Goal: Task Accomplishment & Management: Manage account settings

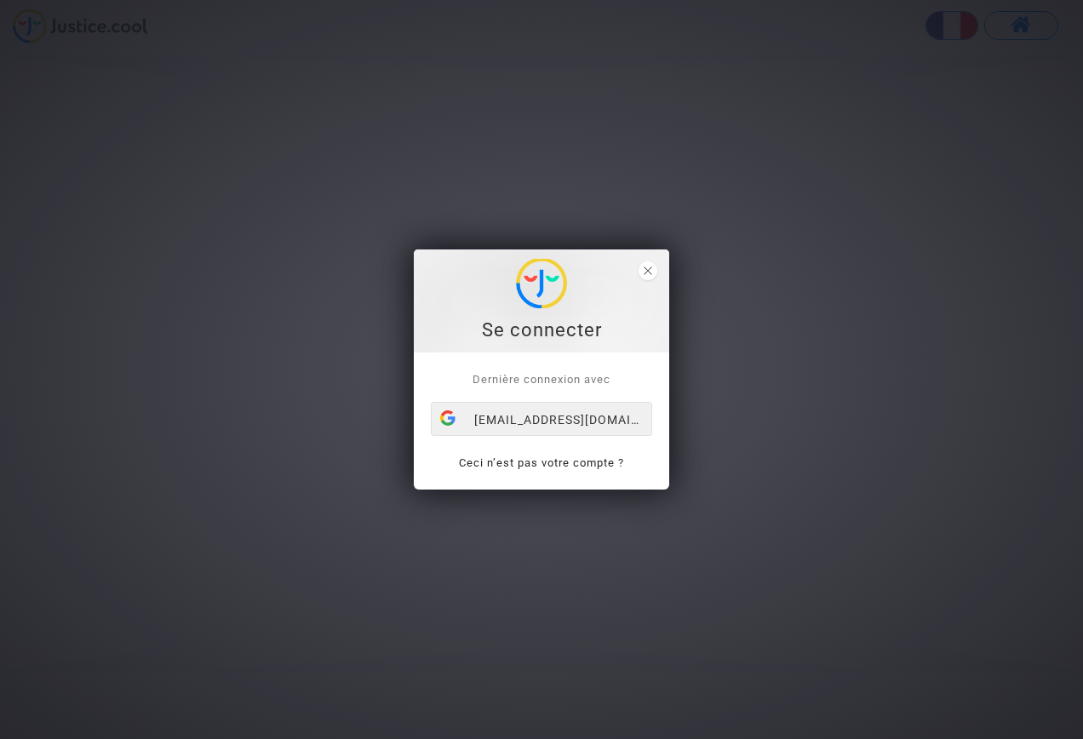
click at [587, 421] on div "[EMAIL_ADDRESS][DOMAIN_NAME]" at bounding box center [542, 420] width 220 height 34
click at [651, 270] on icon "close" at bounding box center [648, 271] width 9 height 9
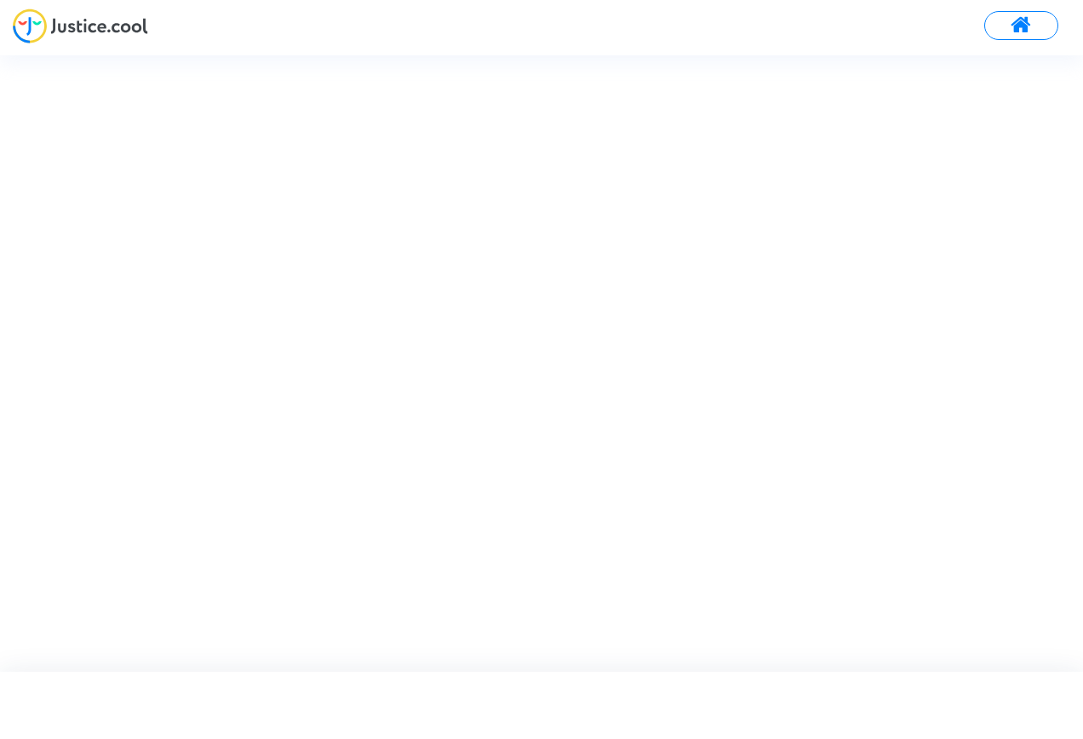
click at [1028, 18] on span at bounding box center [1021, 25] width 21 height 22
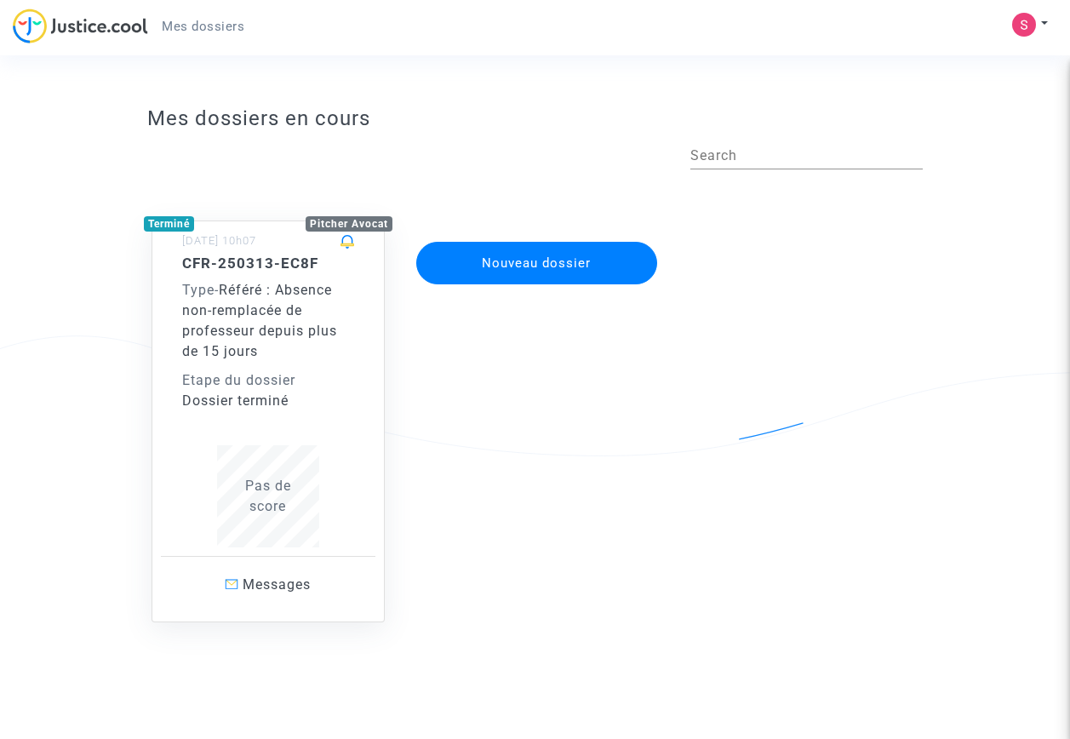
click at [279, 326] on span "Référé : Absence non-remplacée de professeur depuis plus de 15 jours" at bounding box center [259, 320] width 155 height 77
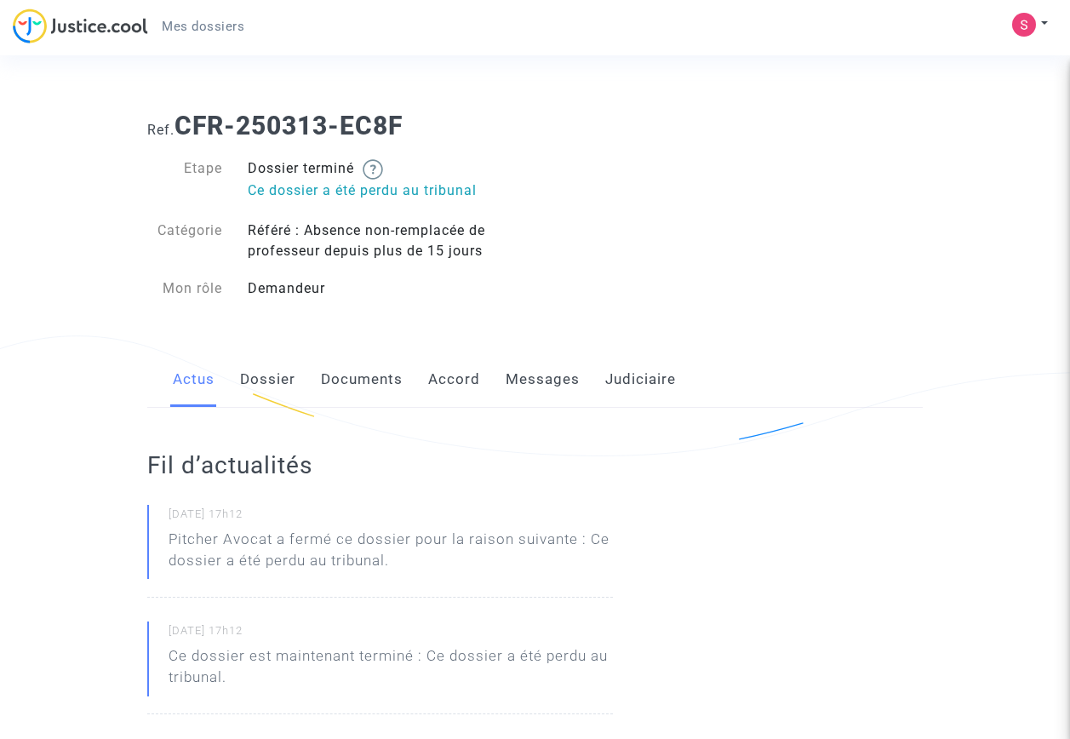
click at [541, 377] on link "Messages" at bounding box center [543, 380] width 74 height 56
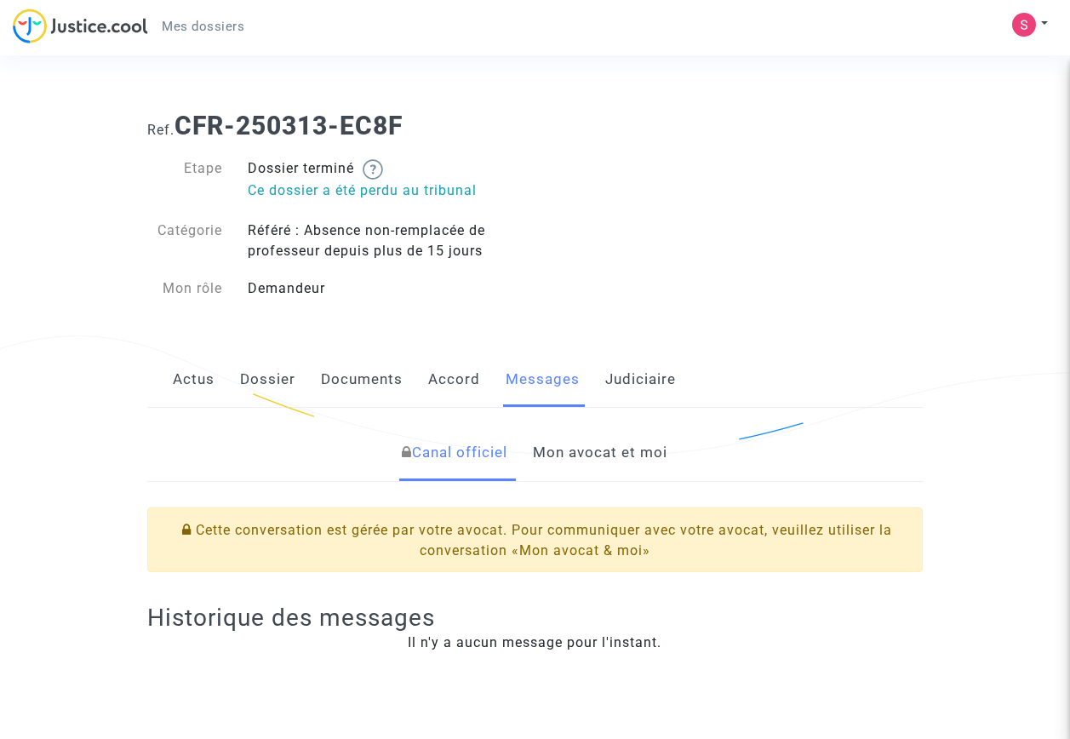
click at [588, 457] on link "Mon avocat et moi" at bounding box center [600, 453] width 135 height 56
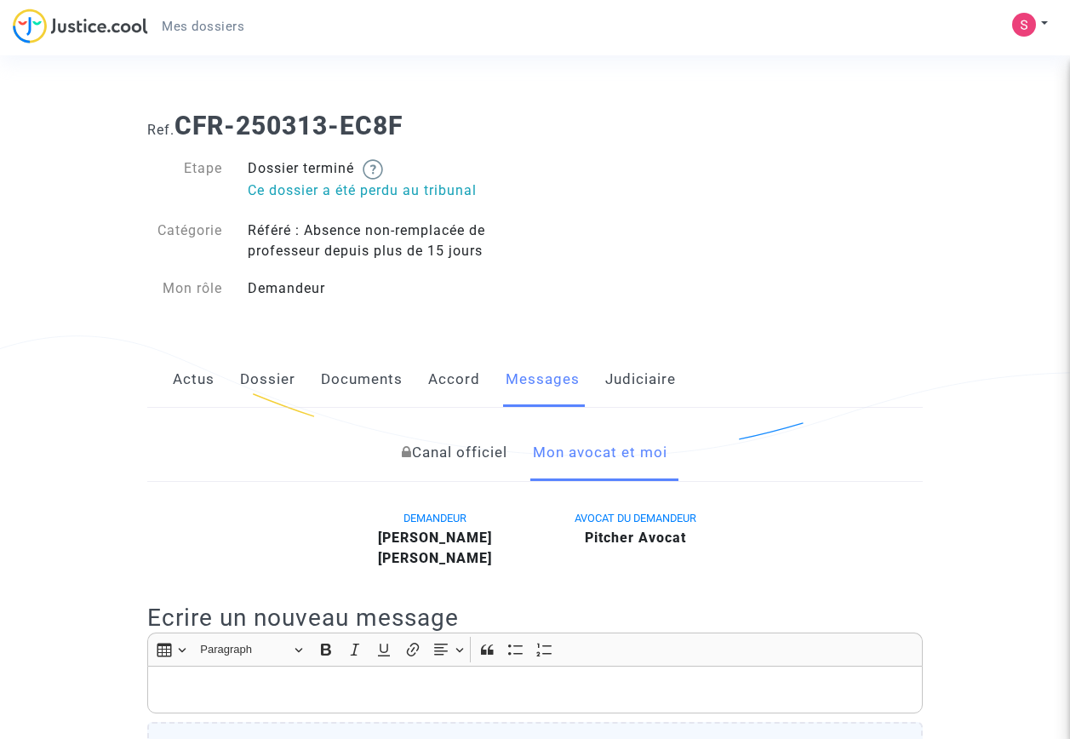
scroll to position [170, 0]
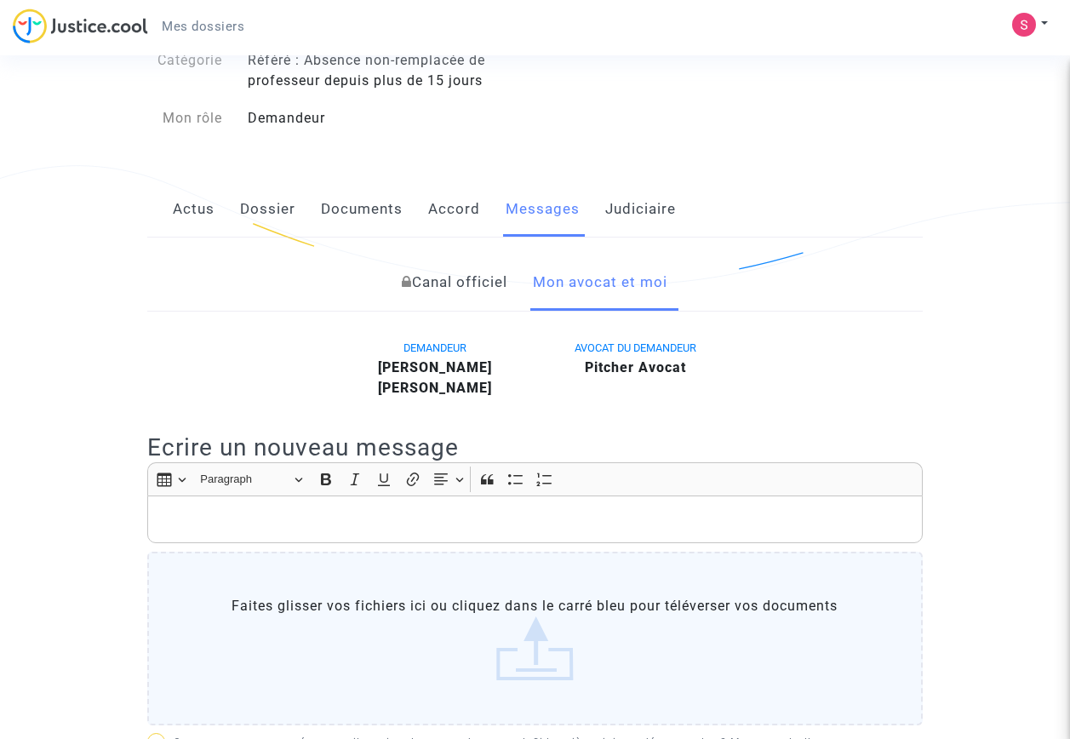
click at [634, 216] on link "Judiciaire" at bounding box center [640, 209] width 71 height 56
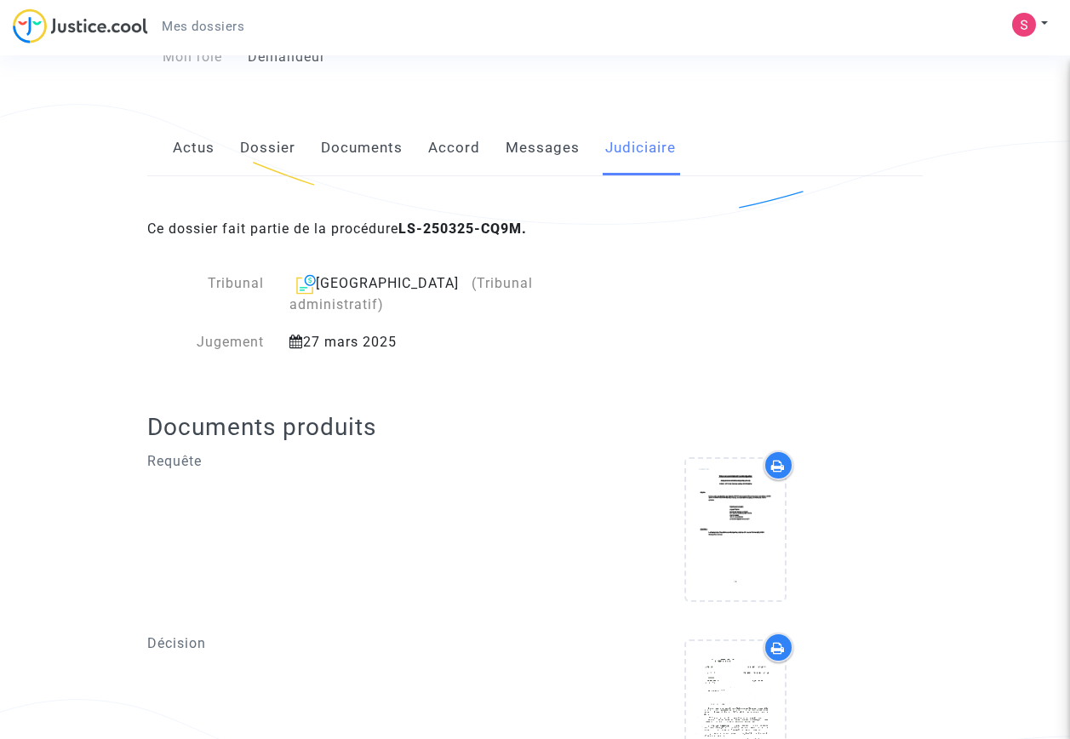
scroll to position [255, 0]
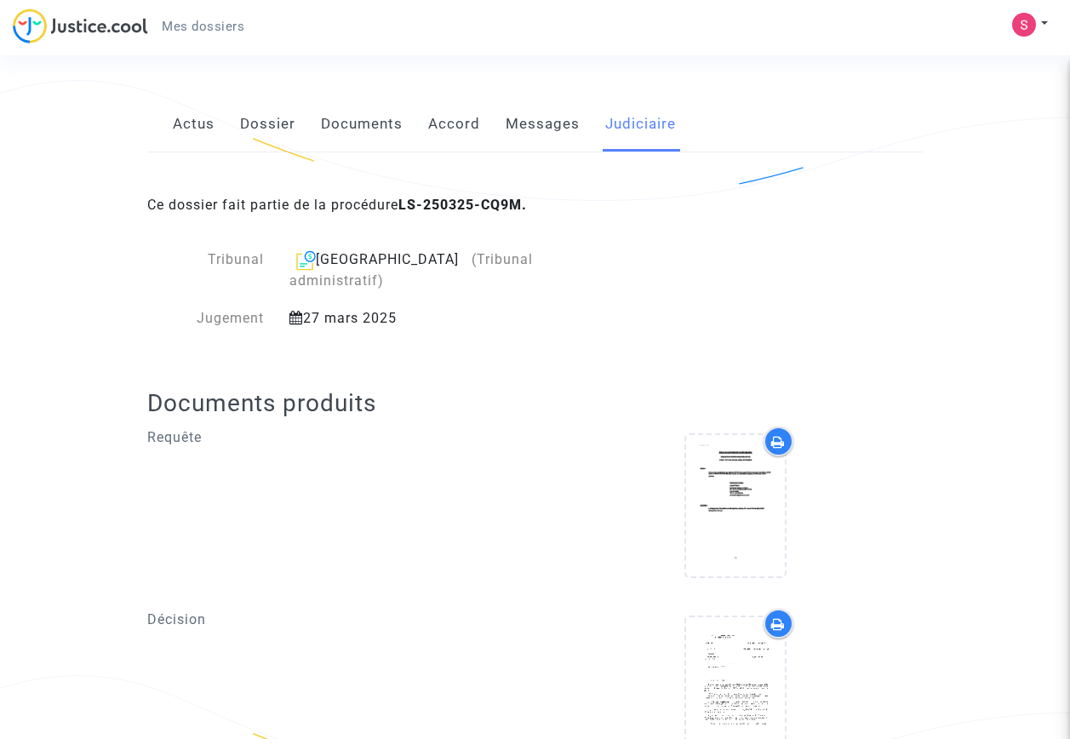
click at [548, 124] on link "Messages" at bounding box center [543, 124] width 74 height 56
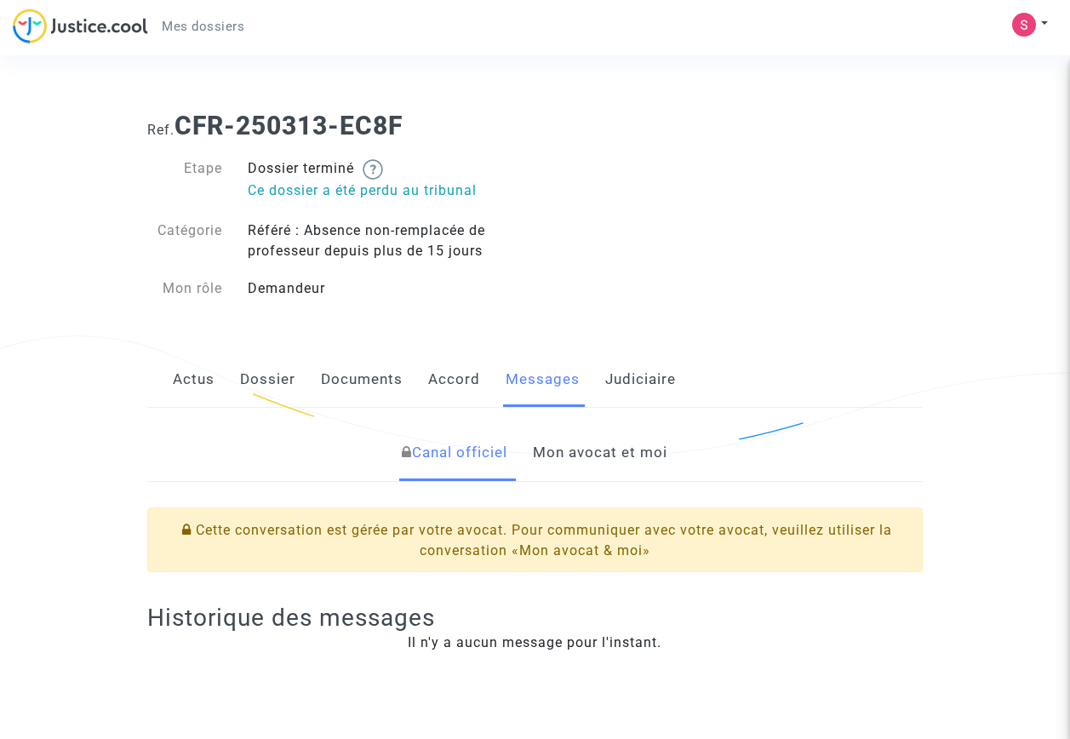
click at [457, 371] on link "Accord" at bounding box center [454, 380] width 52 height 56
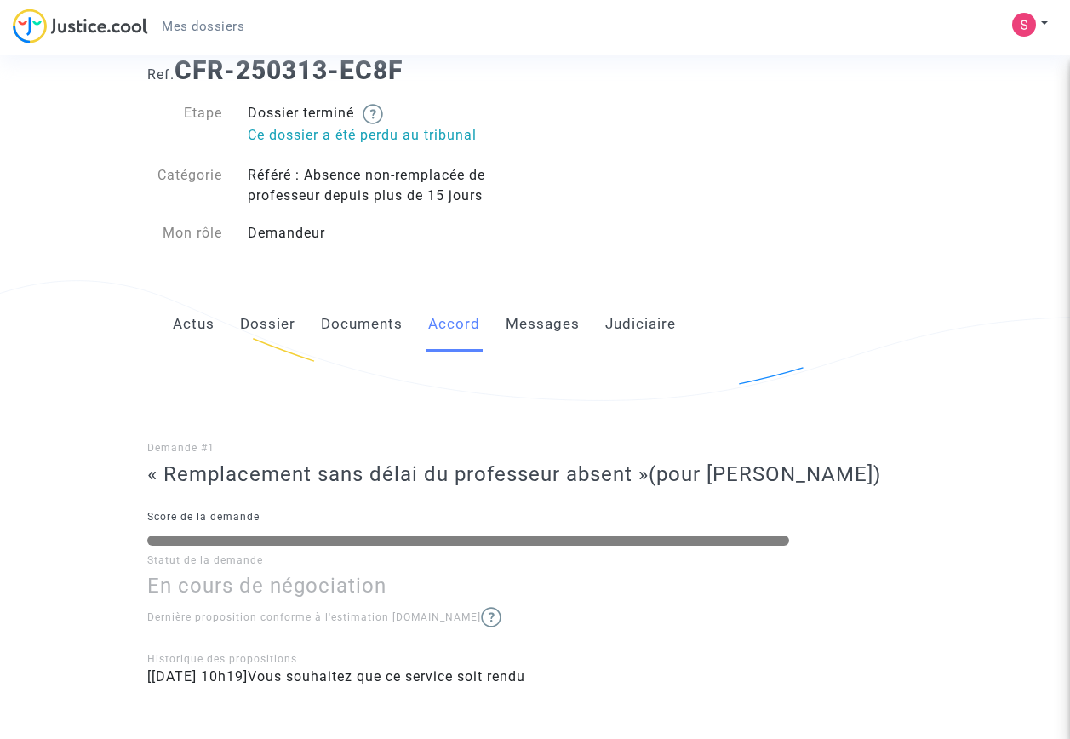
scroll to position [85, 0]
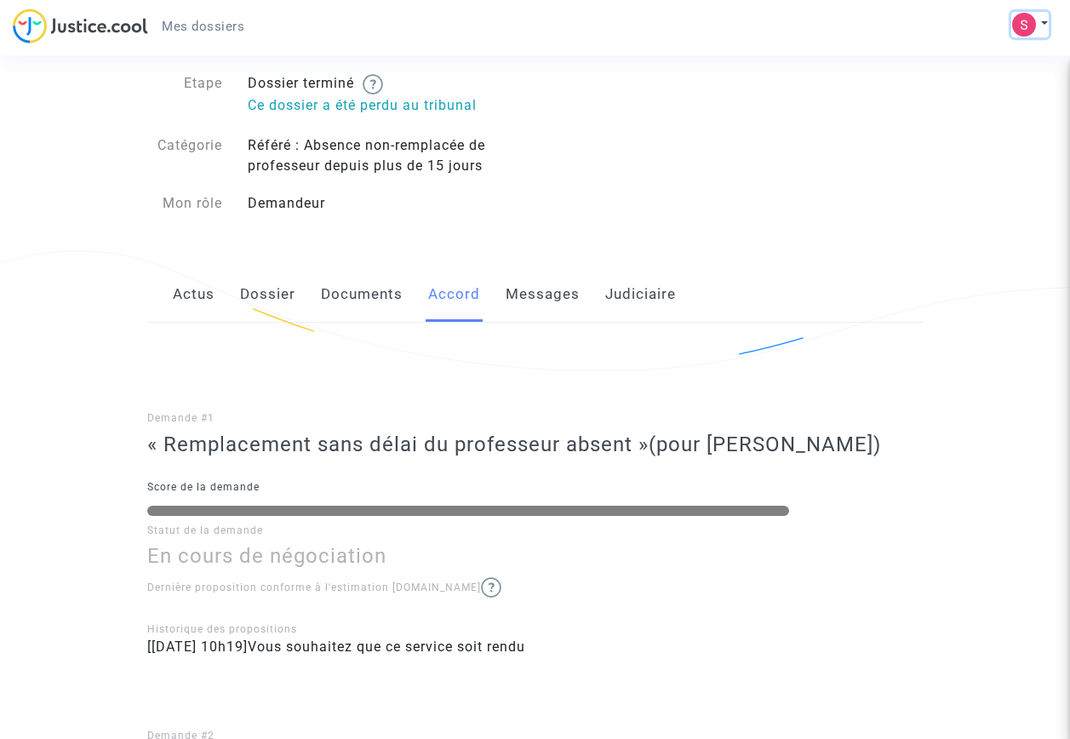
click at [1044, 19] on button at bounding box center [1030, 25] width 37 height 26
click at [999, 111] on link "Déconnexion" at bounding box center [981, 114] width 135 height 27
